Goal: Task Accomplishment & Management: Manage account settings

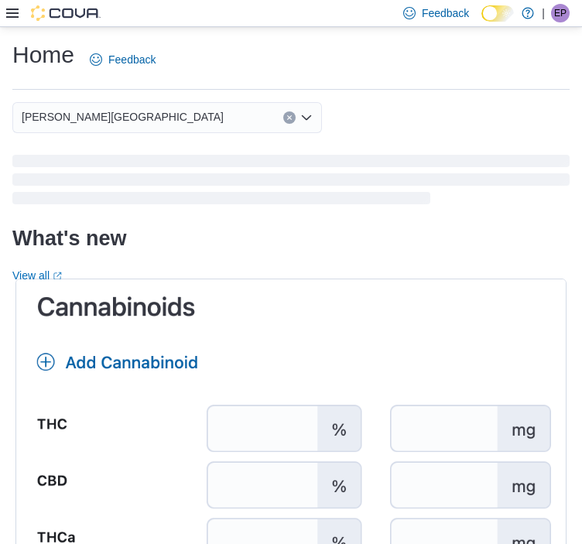
click at [11, 14] on icon at bounding box center [12, 13] width 12 height 12
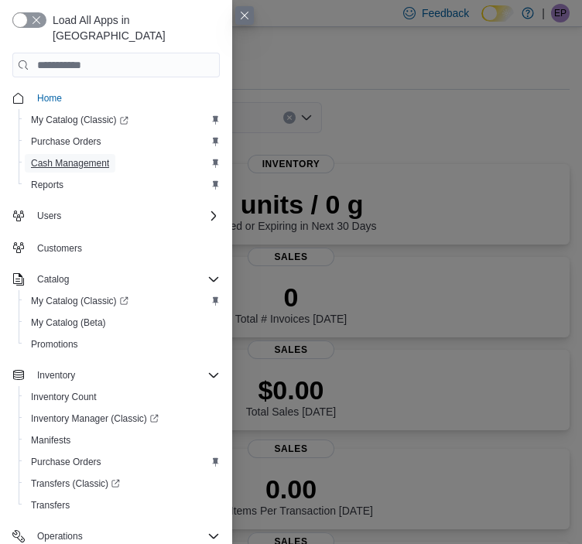
click at [49, 157] on span "Cash Management" at bounding box center [70, 163] width 78 height 12
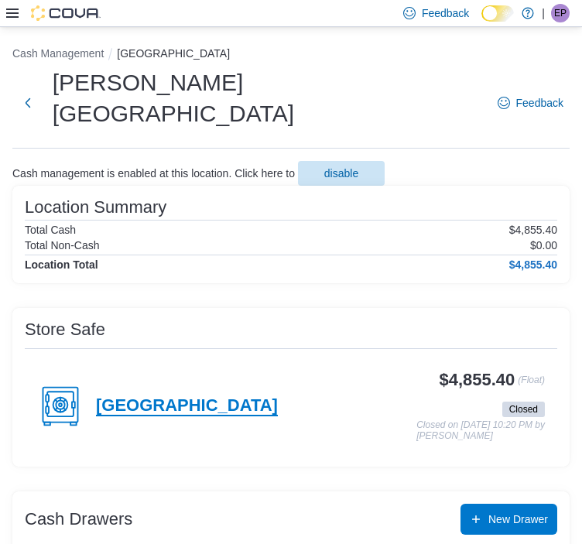
click at [111, 396] on h4 "[GEOGRAPHIC_DATA]" at bounding box center [187, 406] width 182 height 20
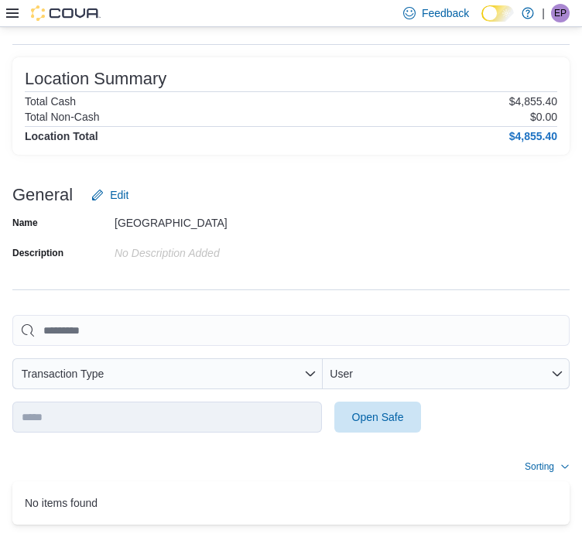
scroll to position [75, 0]
click at [352, 409] on span "Open Safe" at bounding box center [378, 416] width 52 height 15
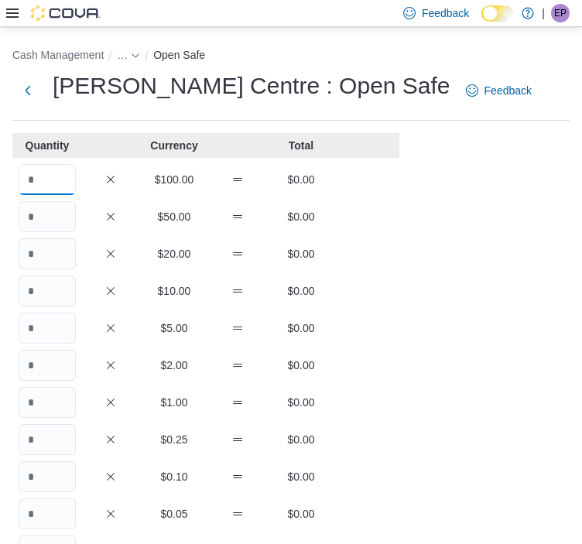
click at [32, 172] on input "Quantity" at bounding box center [47, 179] width 57 height 31
type input "*"
type input "**"
type input "***"
type input "**"
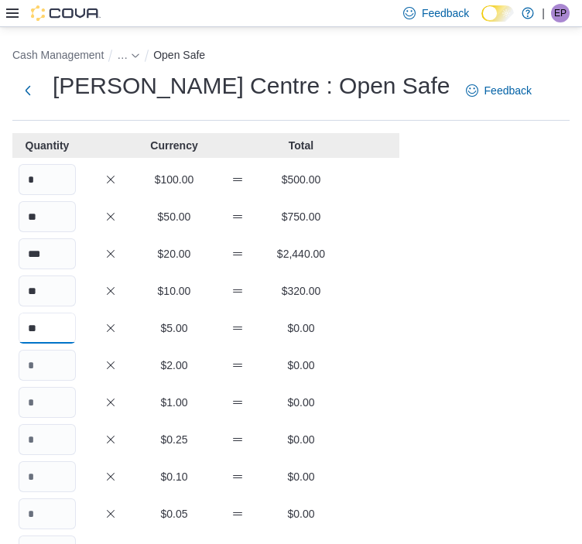
type input "**"
type input "***"
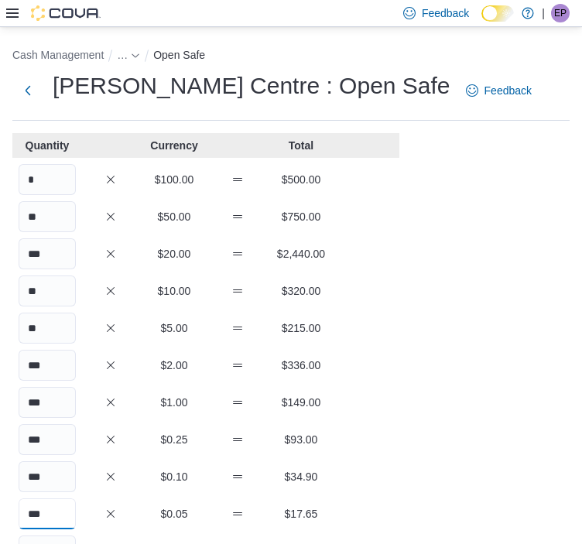
type input "***"
click at [449, 298] on div "Cash Management … Open Safe [PERSON_NAME] Centre : Open Safe Feedback Quantity …" at bounding box center [291, 432] width 582 height 810
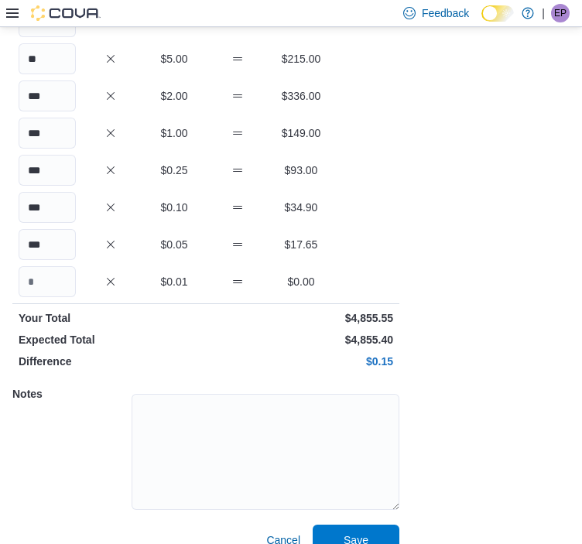
scroll to position [293, 0]
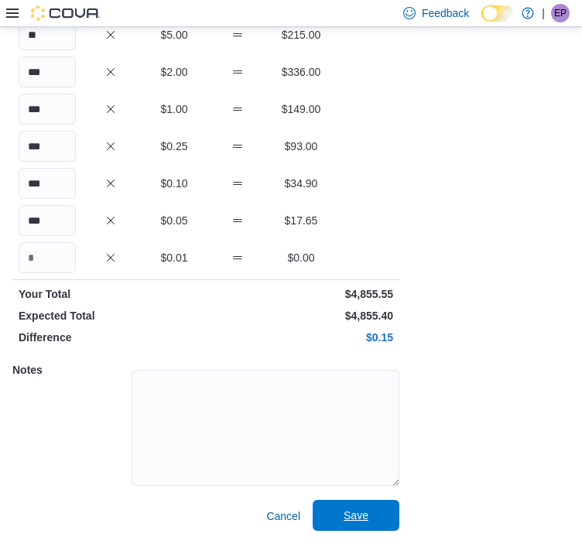
click at [353, 519] on span "Save" at bounding box center [355, 514] width 25 height 15
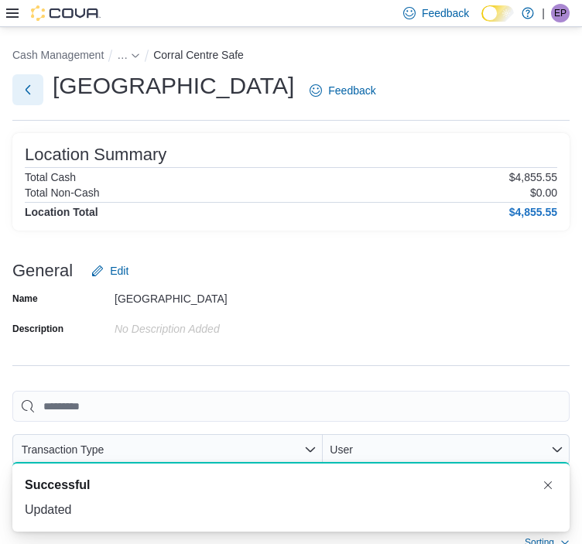
click at [24, 88] on button "Next" at bounding box center [27, 89] width 31 height 31
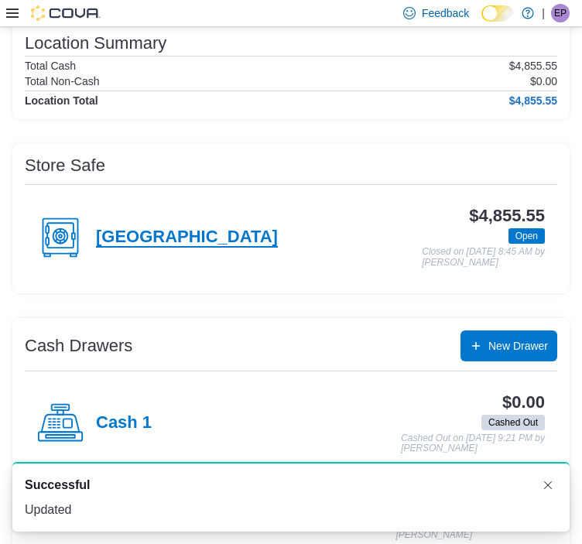
scroll to position [165, 0]
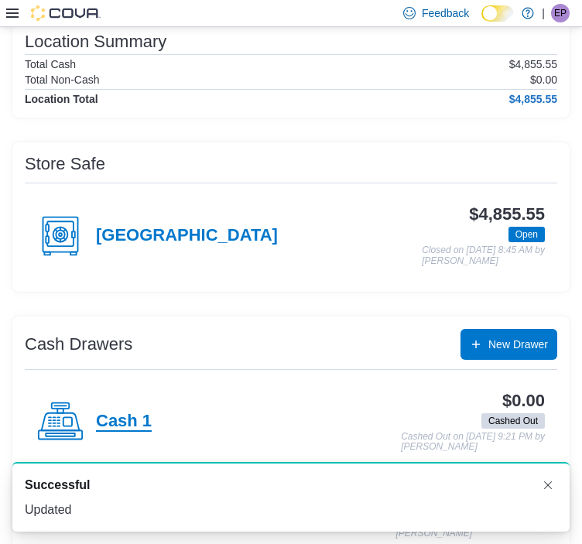
click at [111, 411] on h4 "Cash 1" at bounding box center [124, 421] width 56 height 20
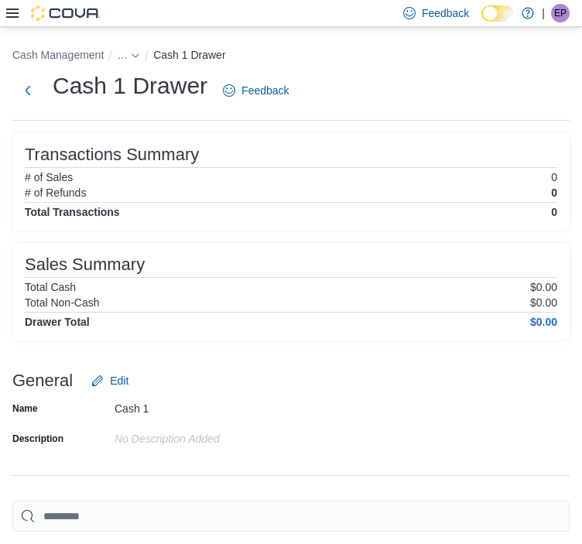
scroll to position [186, 0]
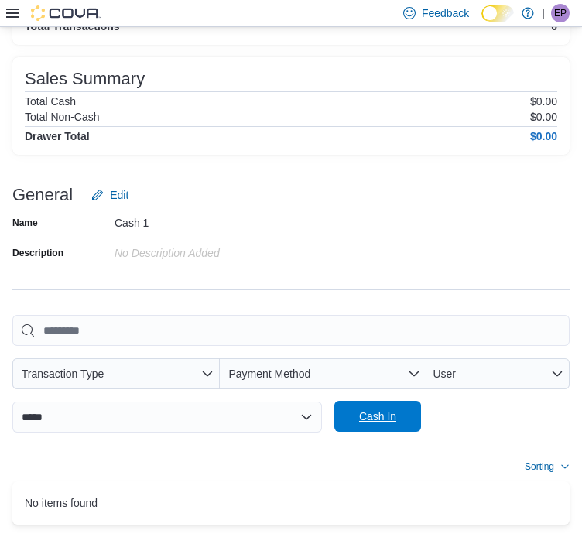
click at [343, 401] on span "Cash In" at bounding box center [377, 416] width 68 height 31
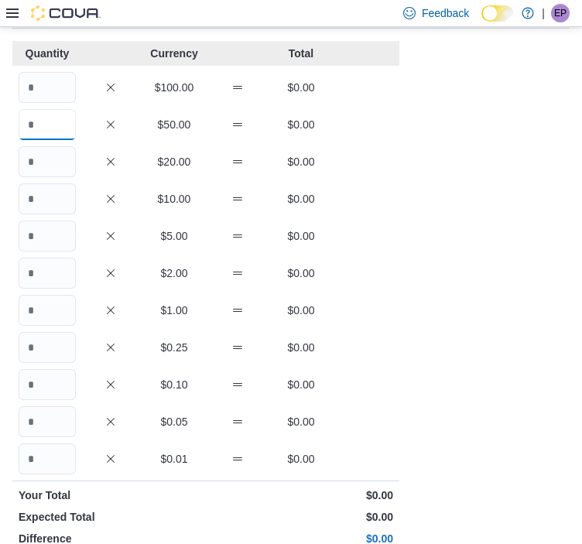
click at [49, 120] on input "Quantity" at bounding box center [47, 124] width 57 height 31
click at [43, 146] on input "Quantity" at bounding box center [47, 161] width 57 height 31
type input "*"
type input "**"
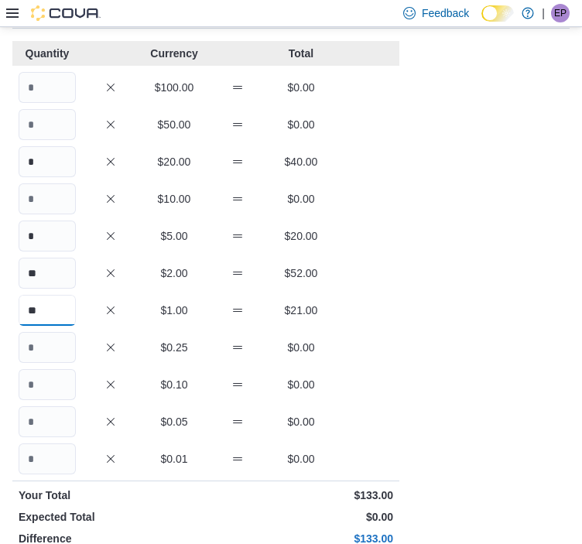
type input "**"
click at [383, 228] on div "* $5.00 $20.00" at bounding box center [205, 235] width 387 height 31
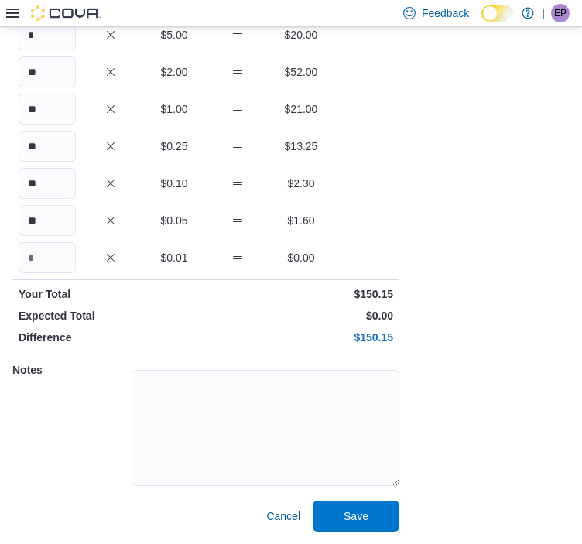
scroll to position [292, 0]
click at [369, 520] on span "Save" at bounding box center [356, 515] width 68 height 31
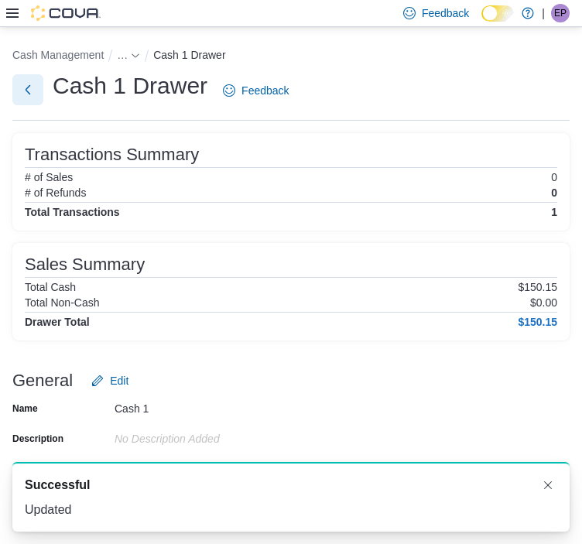
click at [29, 82] on button "Next" at bounding box center [27, 89] width 31 height 31
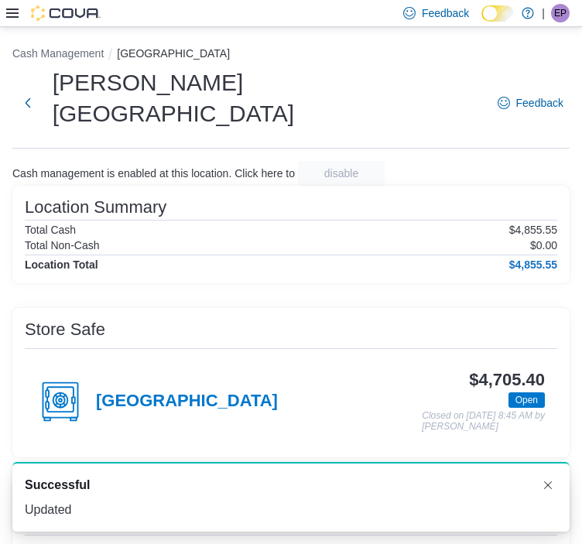
scroll to position [165, 0]
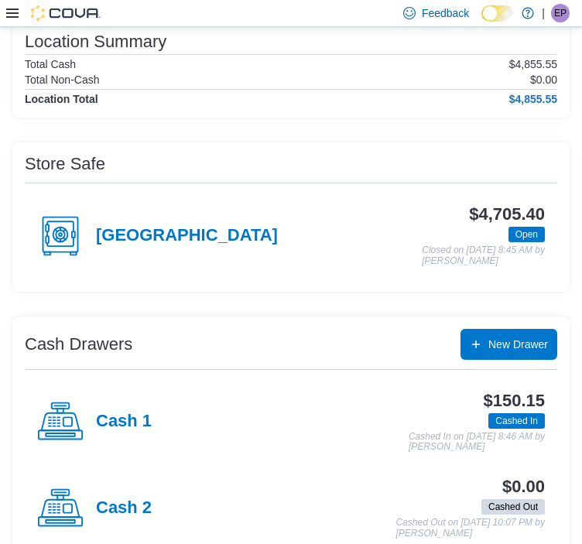
click at [110, 487] on div "Cash 2" at bounding box center [94, 508] width 114 height 46
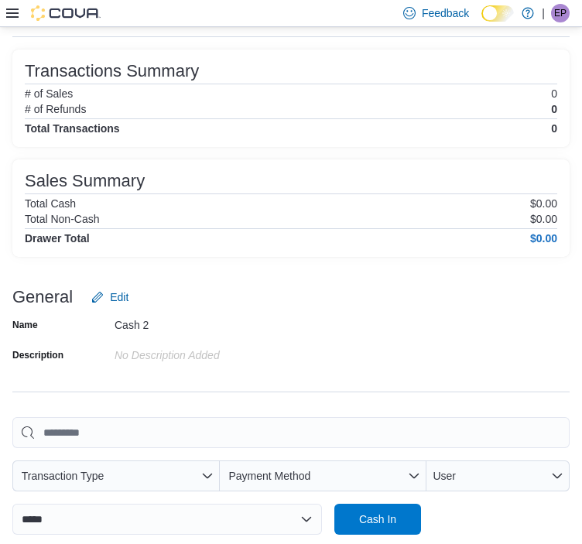
scroll to position [95, 0]
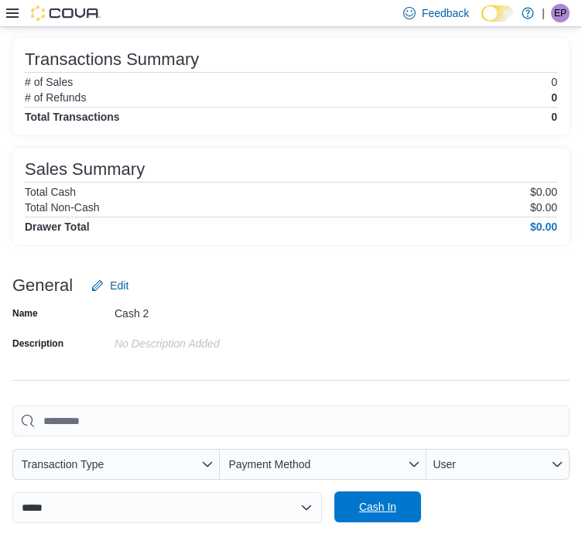
click at [334, 491] on button "Cash In" at bounding box center [377, 506] width 87 height 31
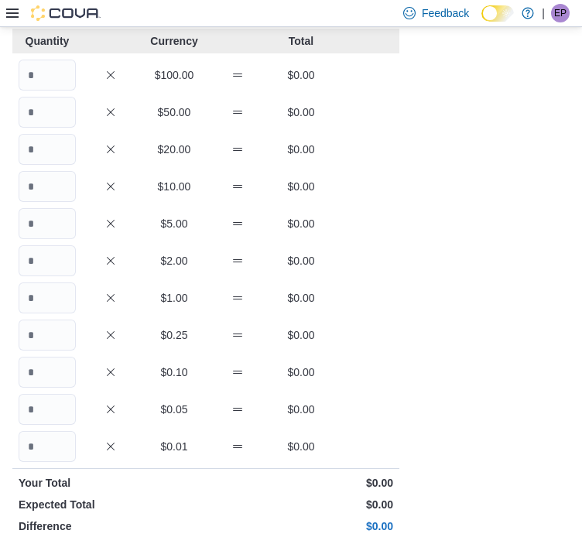
scroll to position [2, 0]
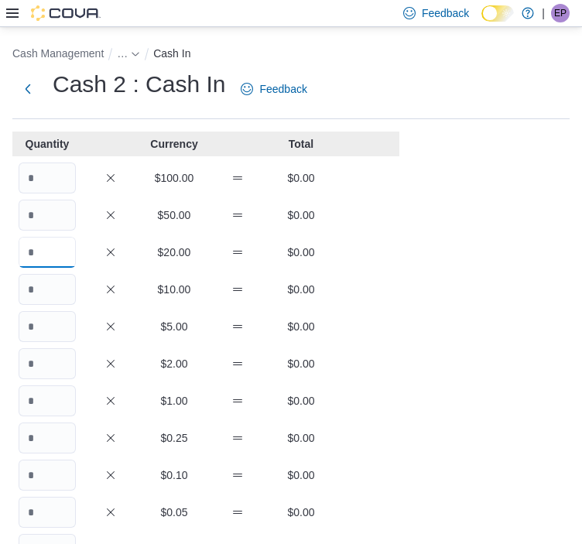
click at [45, 262] on input "Quantity" at bounding box center [47, 252] width 57 height 31
type input "*"
type input "**"
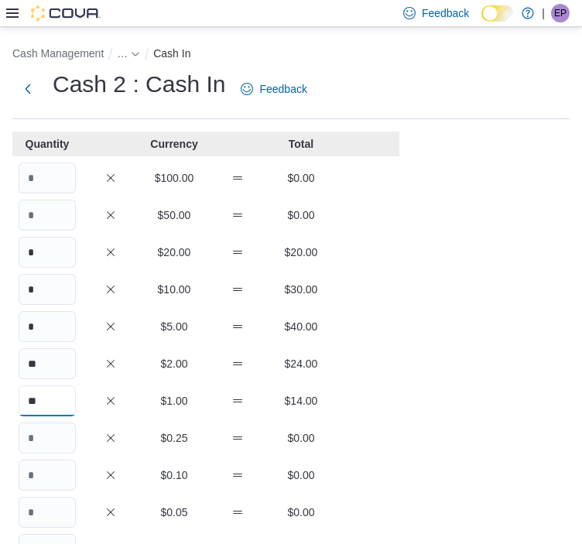
type input "**"
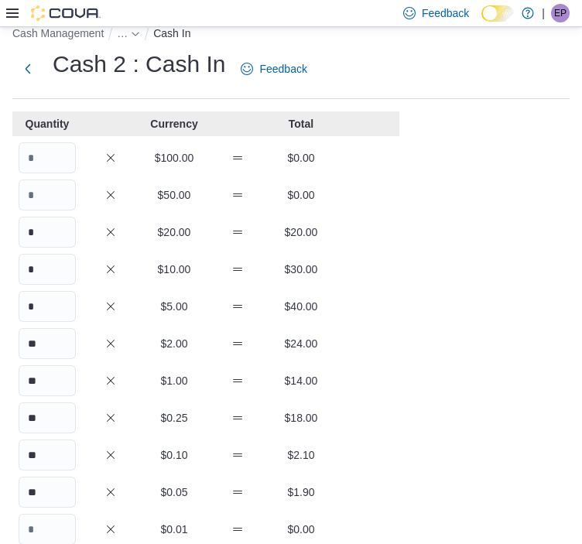
click at [325, 242] on div "* $20.00 $20.00" at bounding box center [205, 232] width 387 height 31
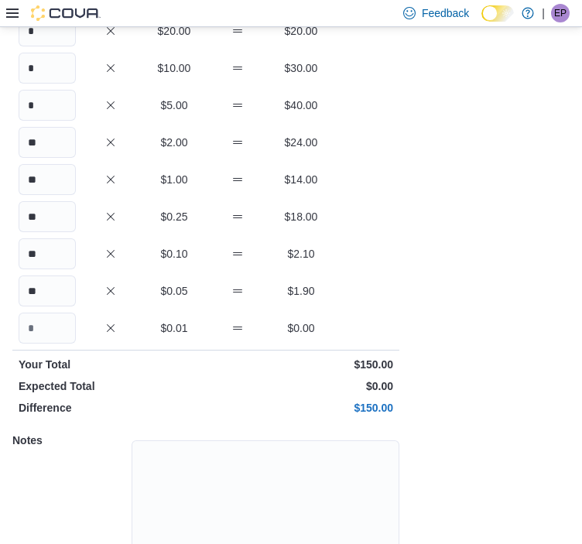
scroll to position [293, 0]
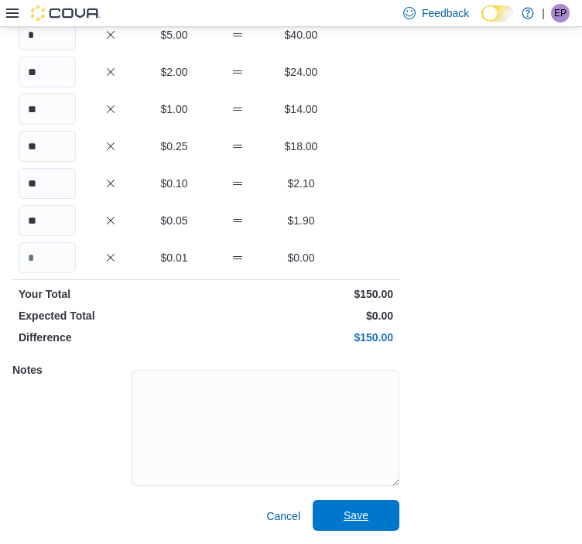
click at [336, 524] on span "Save" at bounding box center [356, 515] width 68 height 31
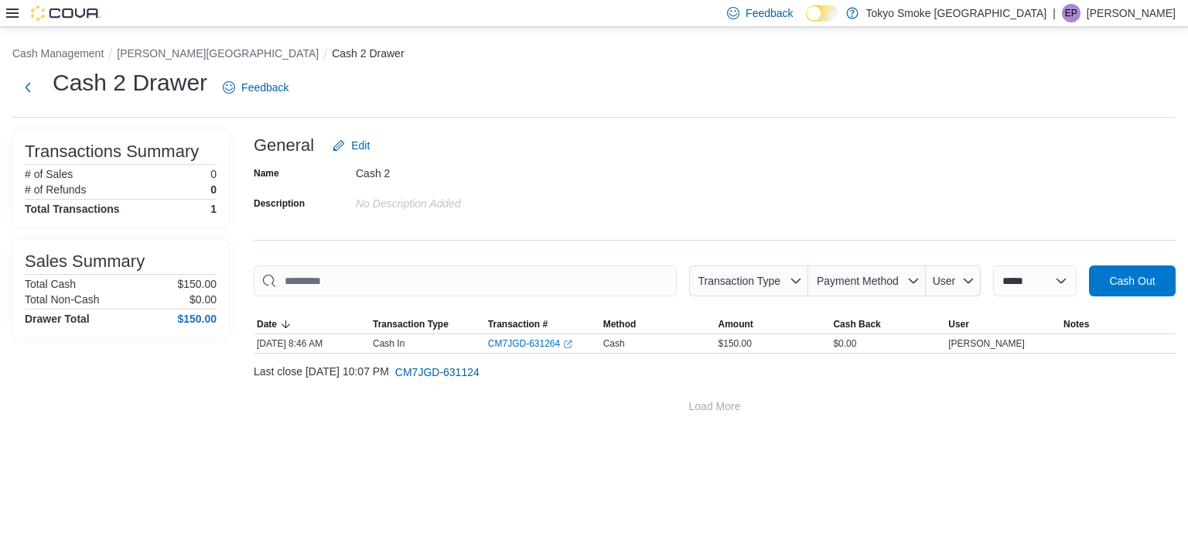
click at [10, 12] on icon at bounding box center [12, 13] width 12 height 12
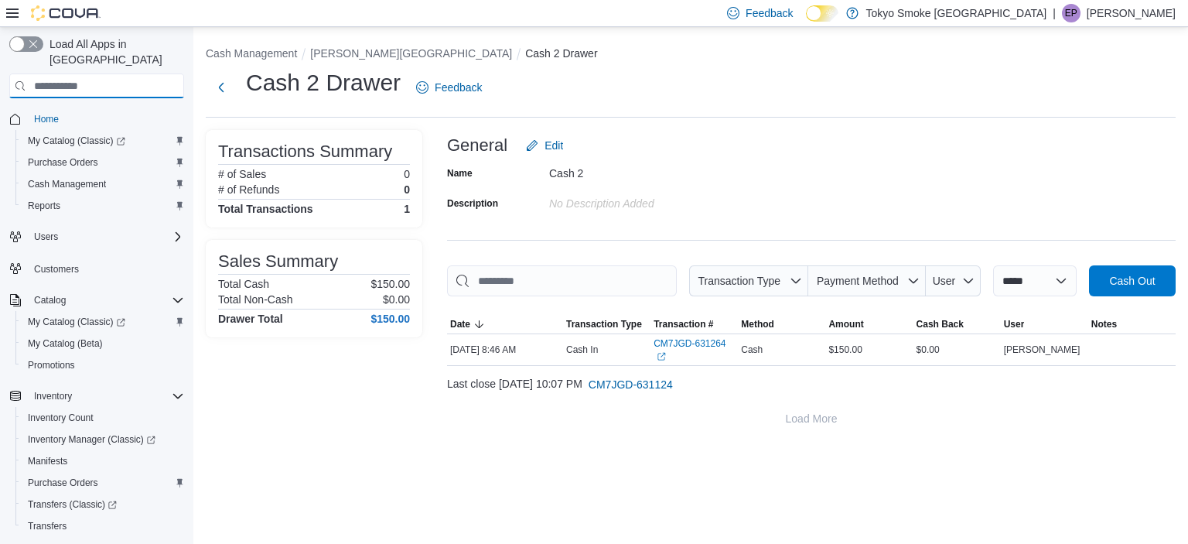
click at [25, 73] on input "search" at bounding box center [96, 85] width 175 height 25
click at [36, 110] on span "Home" at bounding box center [46, 119] width 25 height 19
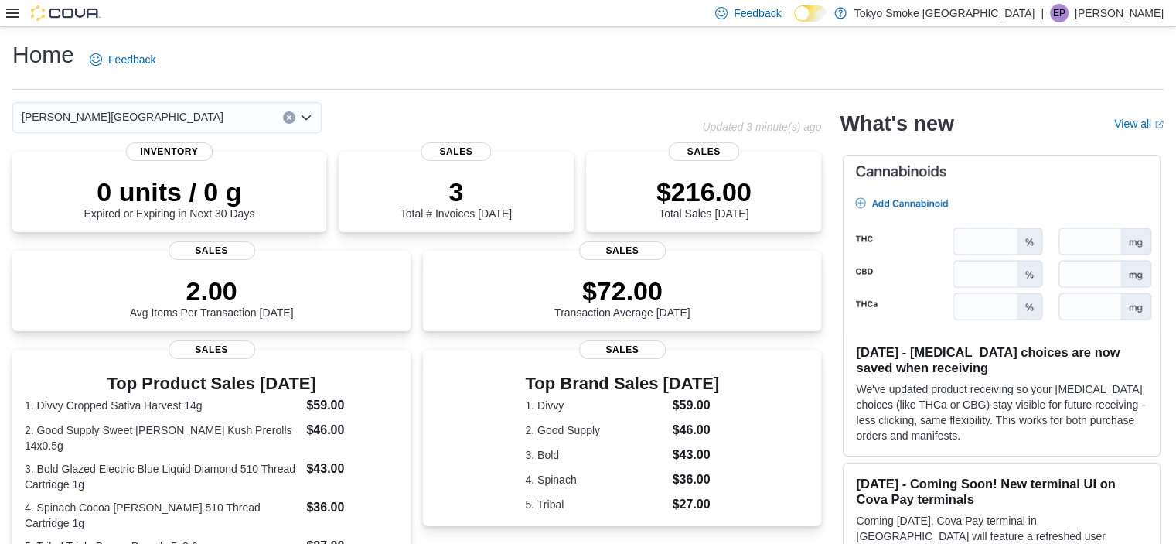
click at [10, 11] on icon at bounding box center [12, 13] width 12 height 12
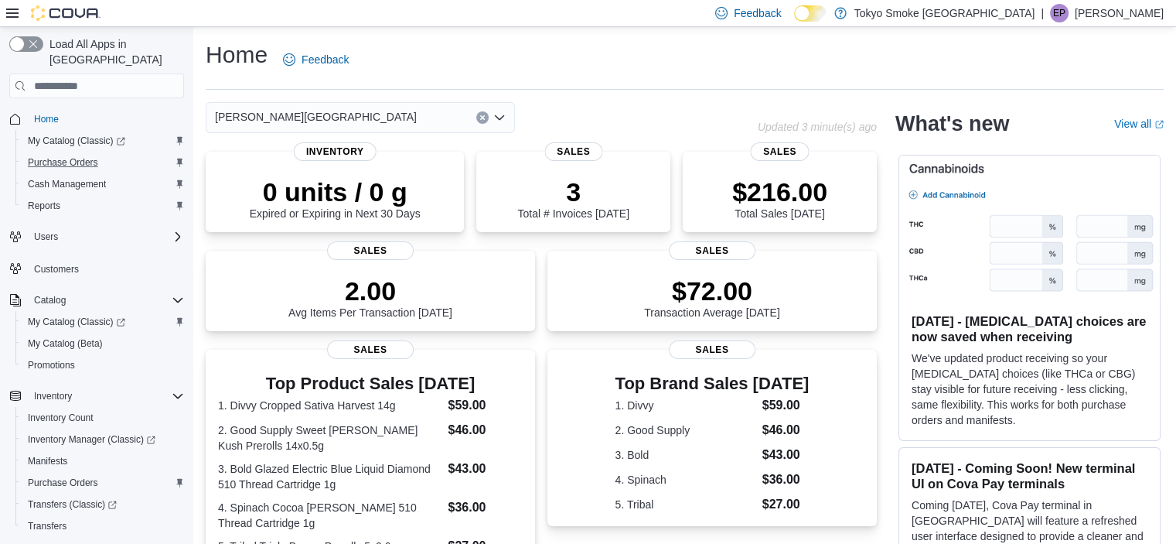
click at [70, 152] on button "Purchase Orders" at bounding box center [102, 163] width 175 height 22
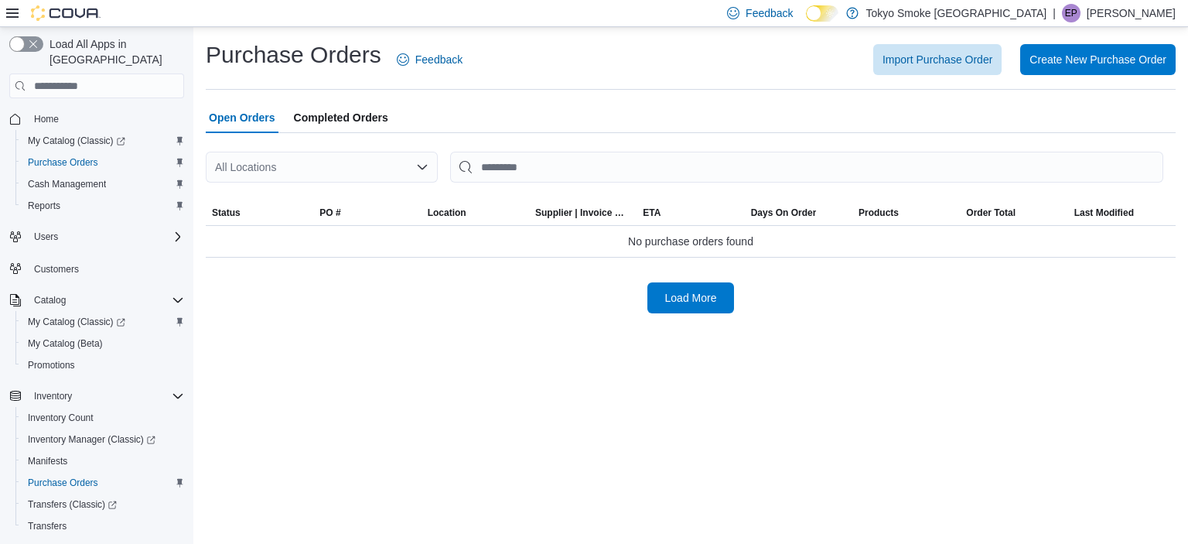
click at [294, 167] on div "All Locations" at bounding box center [322, 167] width 232 height 31
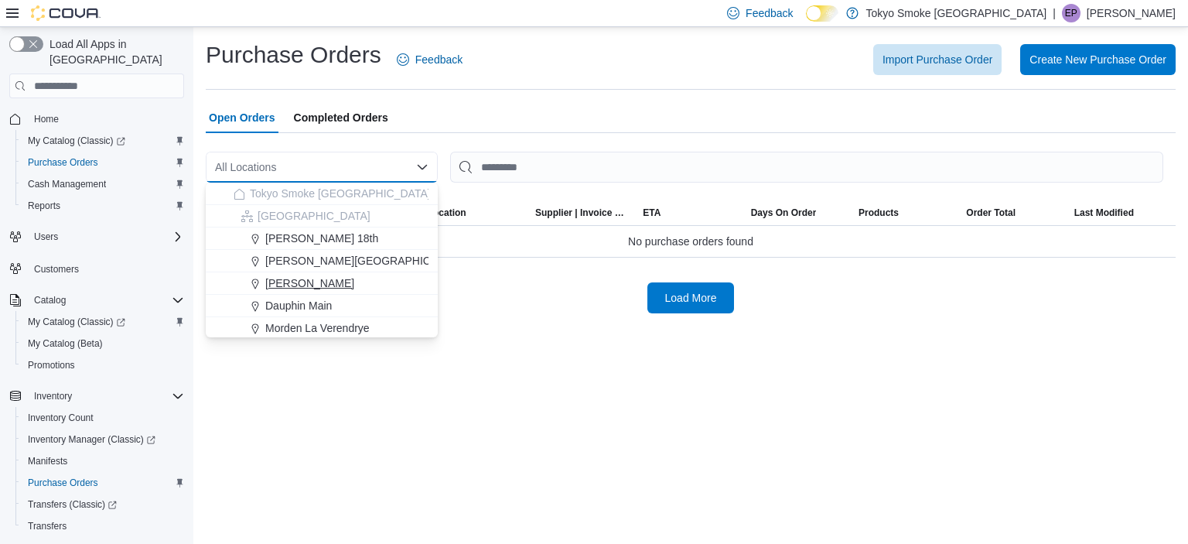
click at [302, 271] on button "[PERSON_NAME][GEOGRAPHIC_DATA]" at bounding box center [322, 261] width 232 height 22
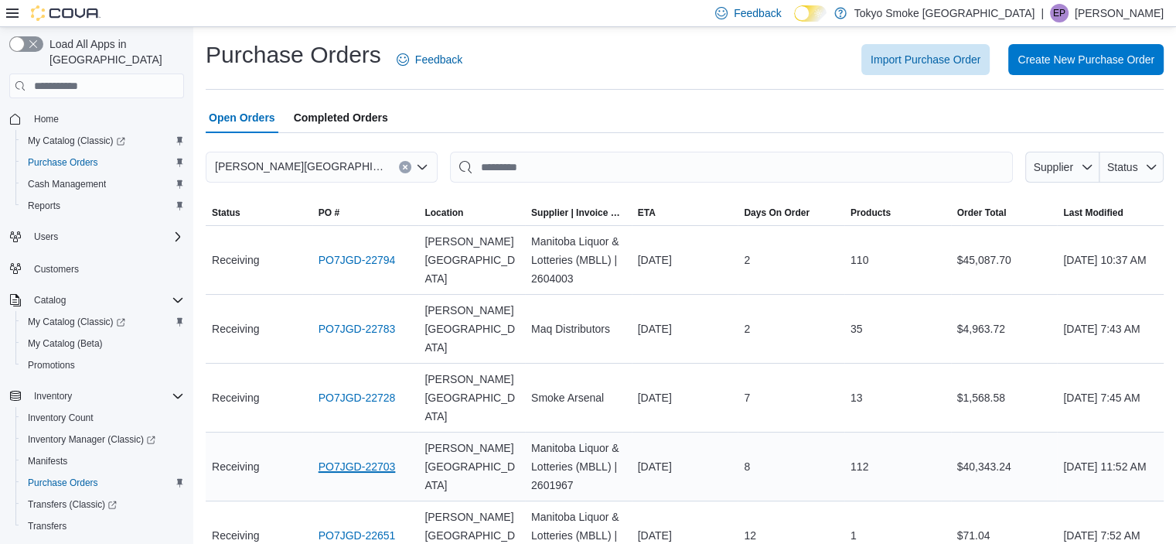
click at [373, 457] on link "PO7JGD-22703" at bounding box center [357, 466] width 77 height 19
click at [362, 526] on link "PO7JGD-22651" at bounding box center [357, 535] width 77 height 19
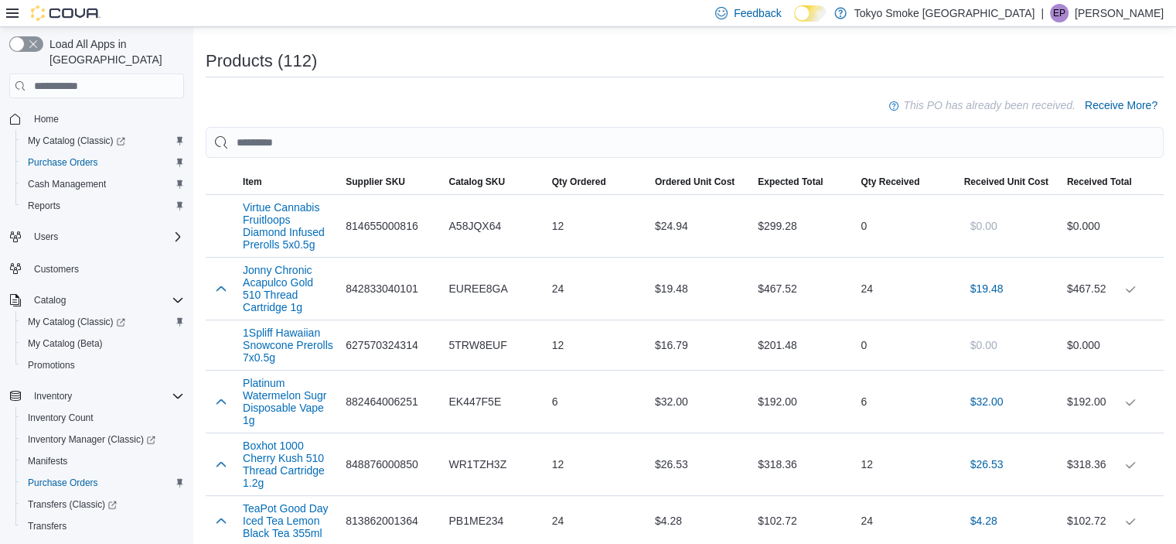
scroll to position [436, 0]
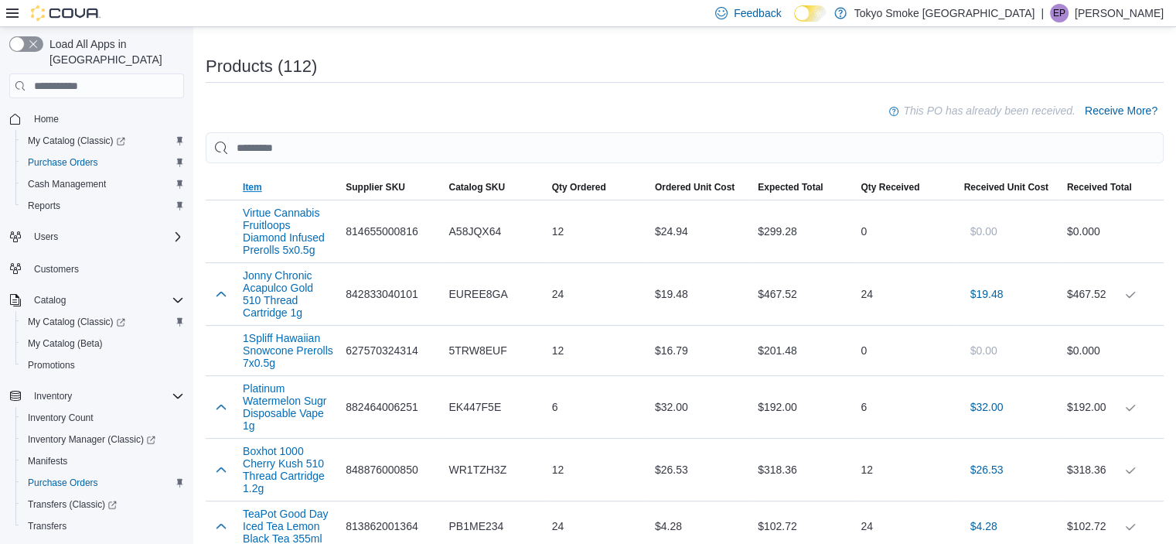
click at [248, 187] on span "Item" at bounding box center [252, 187] width 19 height 12
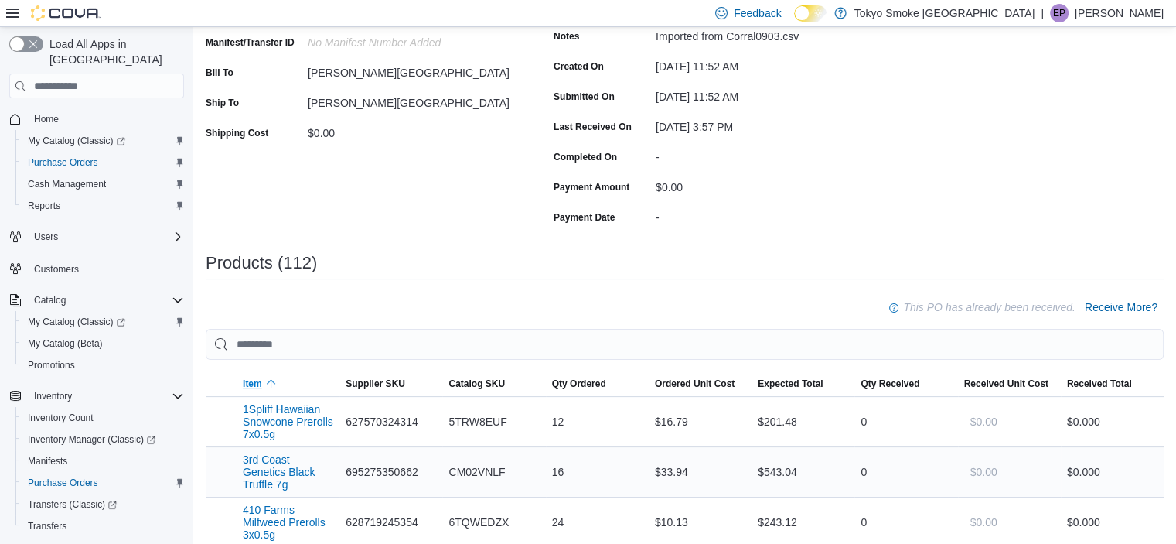
scroll to position [0, 0]
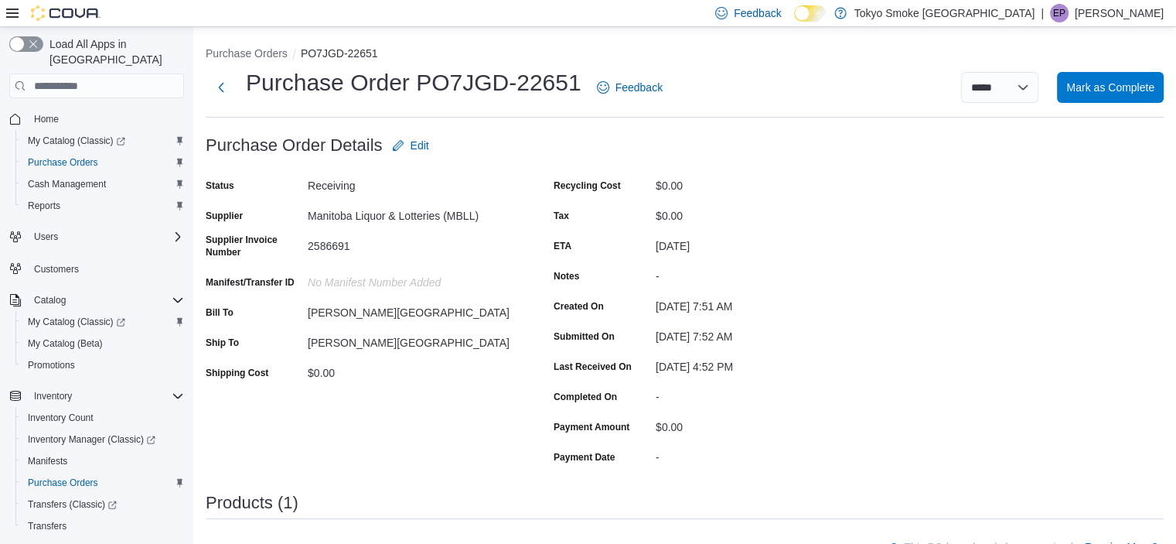
scroll to position [378, 0]
